Goal: Information Seeking & Learning: Learn about a topic

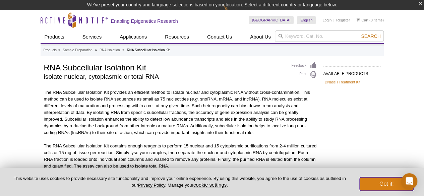
click at [372, 182] on button "Got it!" at bounding box center [387, 183] width 54 height 13
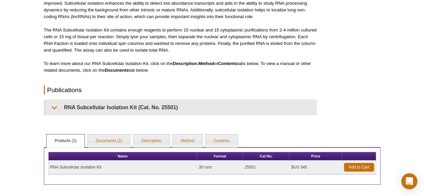
scroll to position [117, 0]
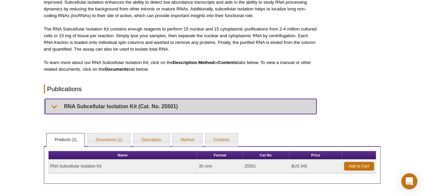
click at [60, 108] on summary "RNA Subcellular Isolation Kit (Cat. No. 25501)" at bounding box center [180, 106] width 271 height 15
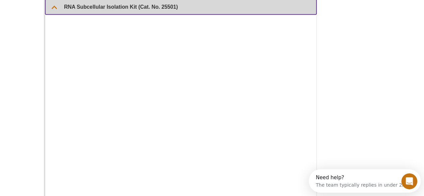
scroll to position [0, 0]
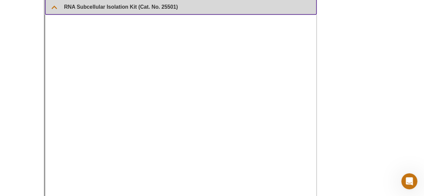
click at [60, 10] on summary "RNA Subcellular Isolation Kit (Cat. No. 25501)" at bounding box center [180, 6] width 271 height 15
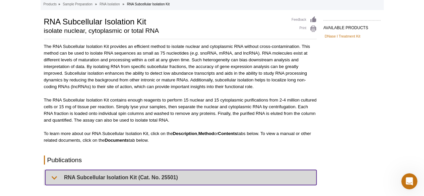
scroll to position [26, 0]
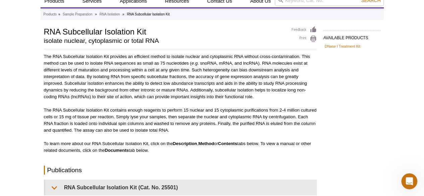
click at [72, 82] on p "The RNA Subcellular Isolation Kit provides an efficient method to isolate nucle…" at bounding box center [180, 76] width 273 height 47
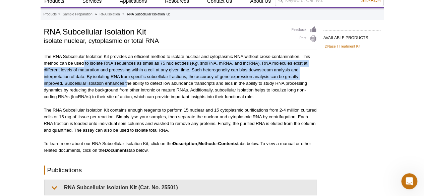
drag, startPoint x: 83, startPoint y: 66, endPoint x: 127, endPoint y: 81, distance: 45.7
click at [127, 81] on p "The RNA Subcellular Isolation Kit provides an efficient method to isolate nucle…" at bounding box center [180, 76] width 273 height 47
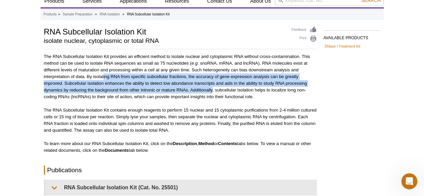
drag, startPoint x: 104, startPoint y: 74, endPoint x: 212, endPoint y: 93, distance: 110.0
click at [212, 93] on p "The RNA Subcellular Isolation Kit provides an efficient method to isolate nucle…" at bounding box center [180, 76] width 273 height 47
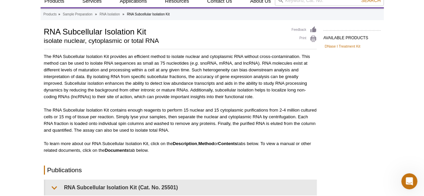
scroll to position [55, 0]
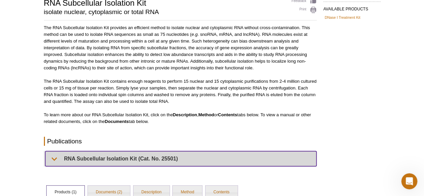
click at [130, 155] on summary "RNA Subcellular Isolation Kit (Cat. No. 25501)" at bounding box center [180, 158] width 271 height 15
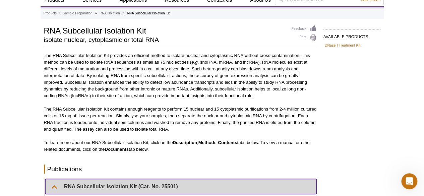
scroll to position [26, 0]
